Goal: Find specific page/section: Find specific page/section

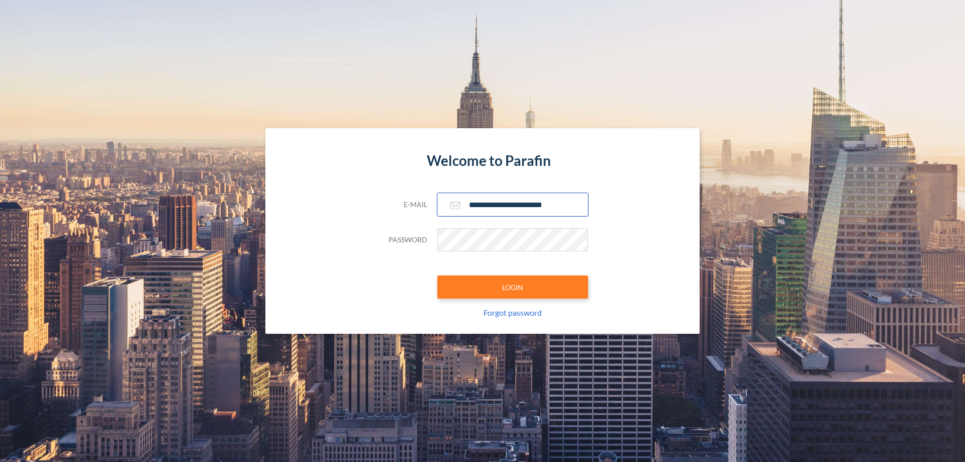
type input "**********"
click at [512, 287] on button "LOGIN" at bounding box center [512, 286] width 151 height 23
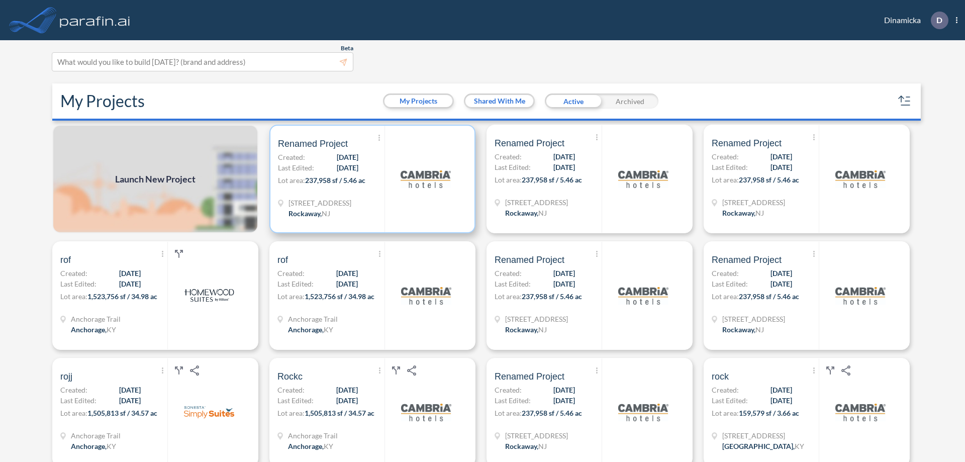
scroll to position [3, 0]
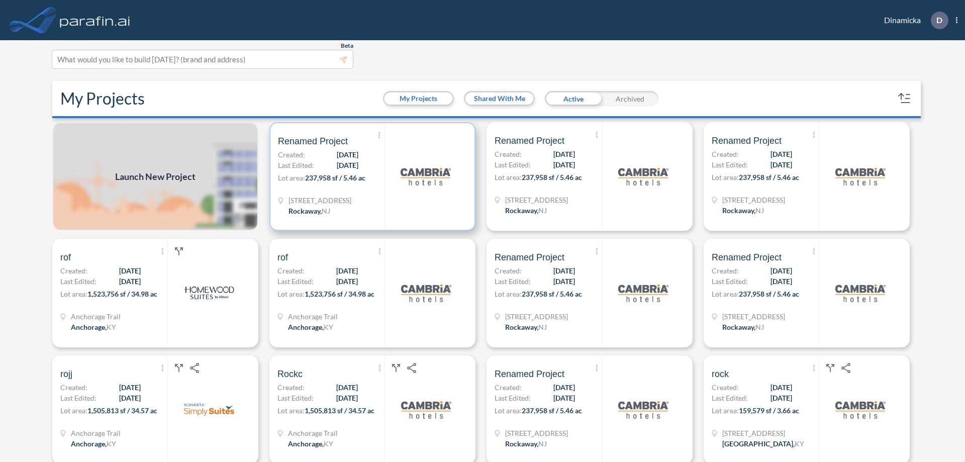
click at [370, 176] on p "Lot area: 237,958 sf / 5.46 ac" at bounding box center [331, 179] width 106 height 15
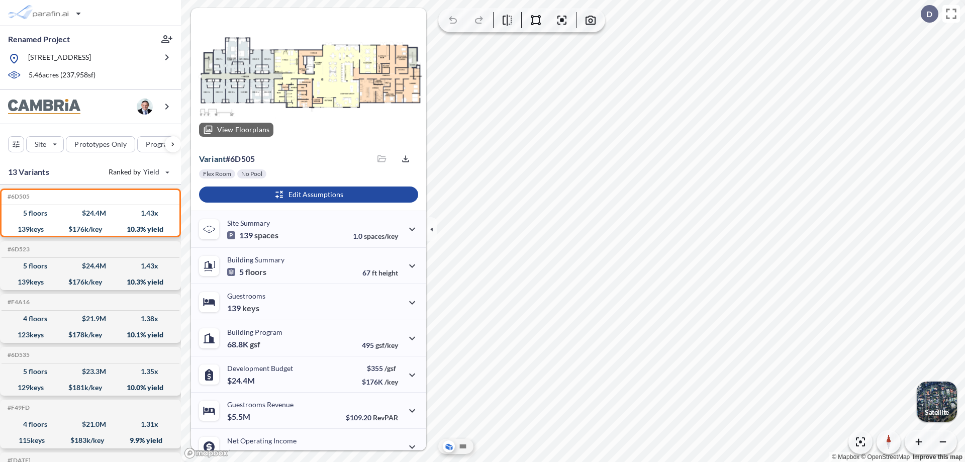
click at [307, 76] on div at bounding box center [308, 76] width 235 height 137
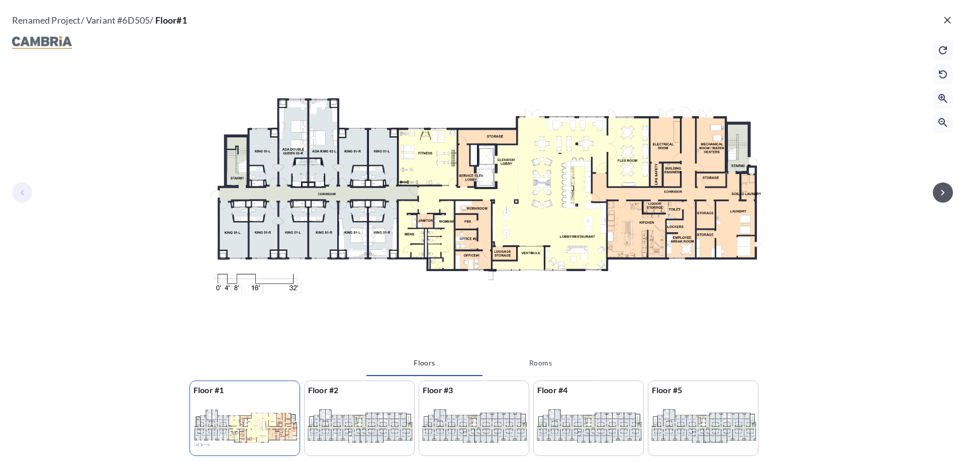
click at [942, 192] on icon "button" at bounding box center [942, 192] width 4 height 6
